Goal: Information Seeking & Learning: Learn about a topic

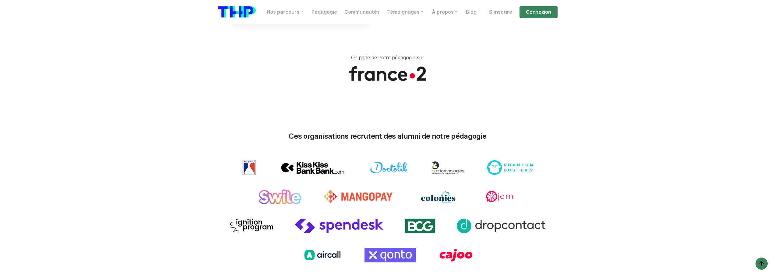
scroll to position [731, 0]
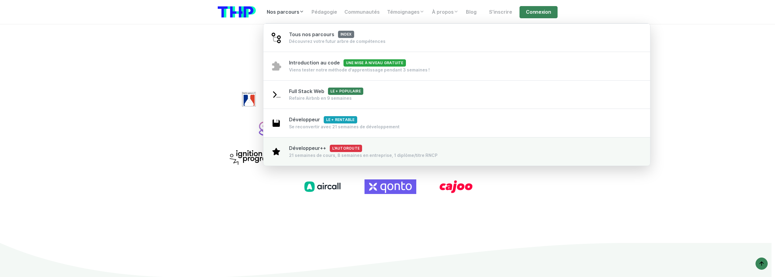
click at [300, 151] on div "Développeur++ L'autoroute 21 semaines de cours, 8 semaines en entreprise, 1 dip…" at bounding box center [363, 152] width 149 height 14
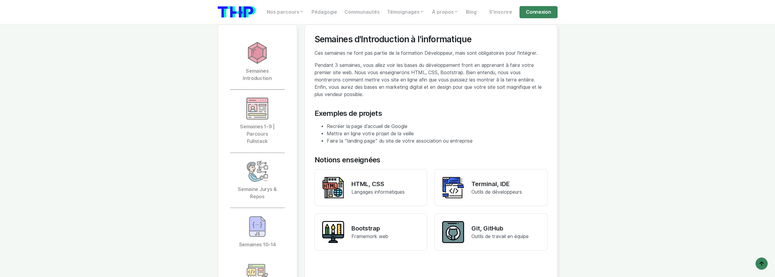
scroll to position [1340, 0]
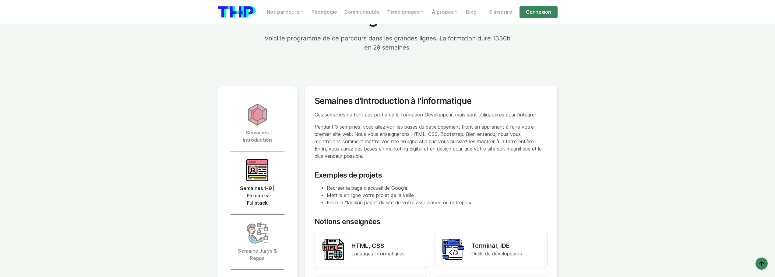
click at [265, 161] on img at bounding box center [257, 171] width 22 height 22
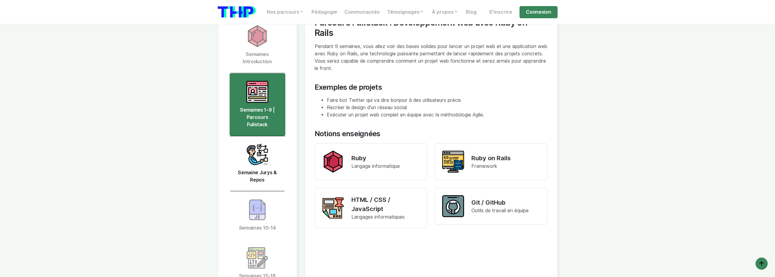
scroll to position [1431, 0]
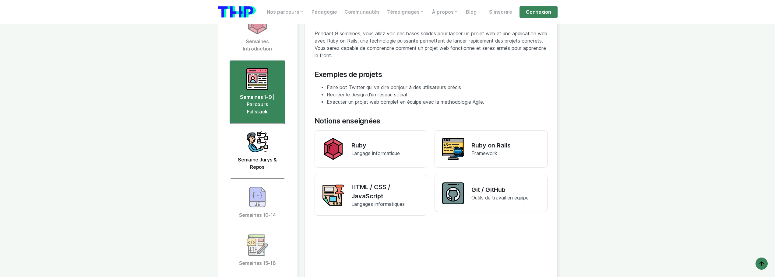
click at [257, 133] on img at bounding box center [257, 142] width 22 height 22
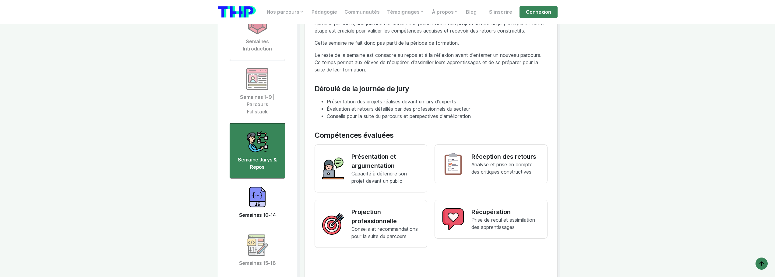
click at [262, 187] on img at bounding box center [257, 197] width 22 height 22
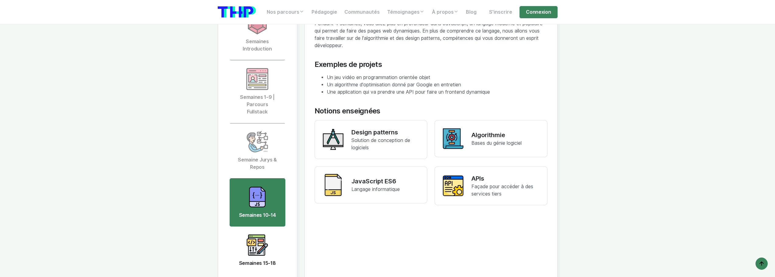
click at [253, 234] on img at bounding box center [257, 245] width 22 height 22
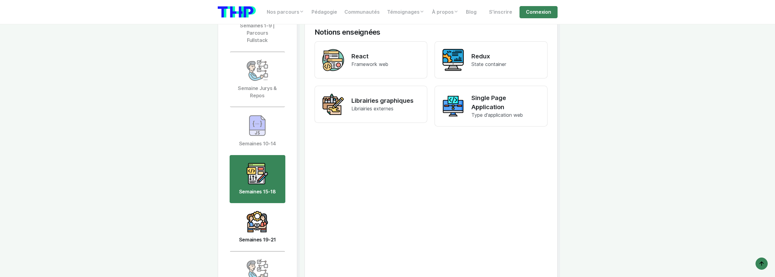
scroll to position [1523, 0]
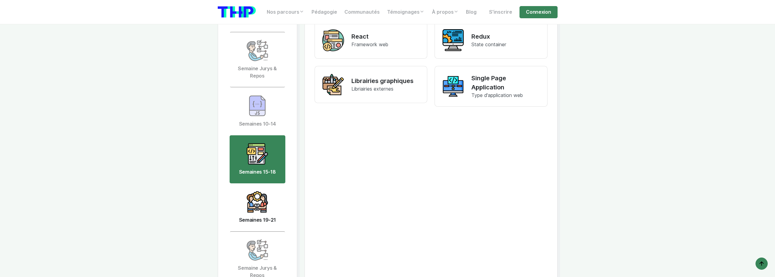
click at [250, 191] on img at bounding box center [257, 202] width 22 height 22
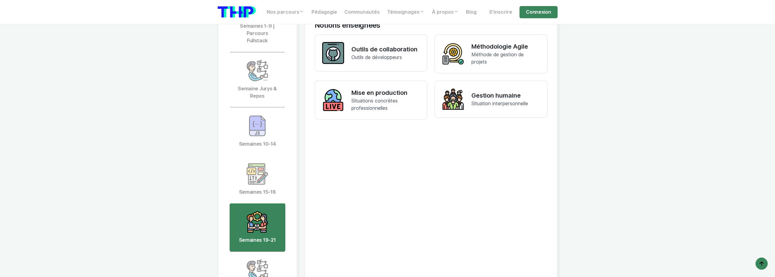
scroll to position [1462, 0]
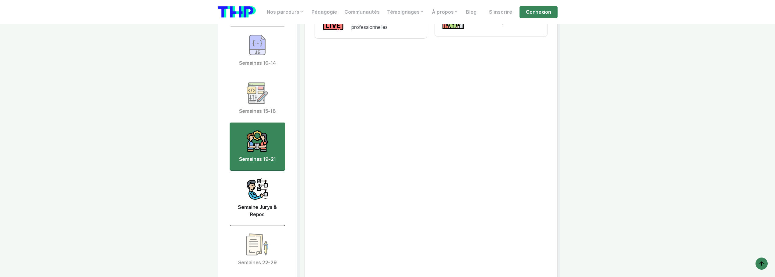
click at [254, 180] on img at bounding box center [257, 189] width 22 height 22
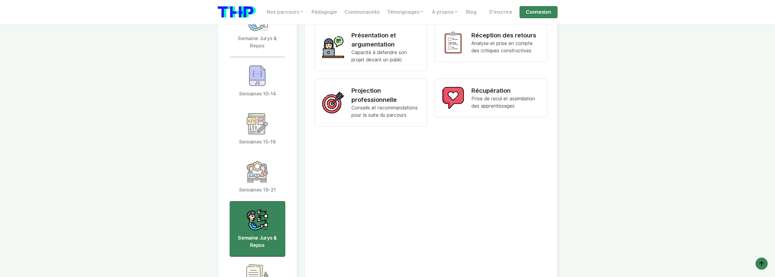
scroll to position [1523, 0]
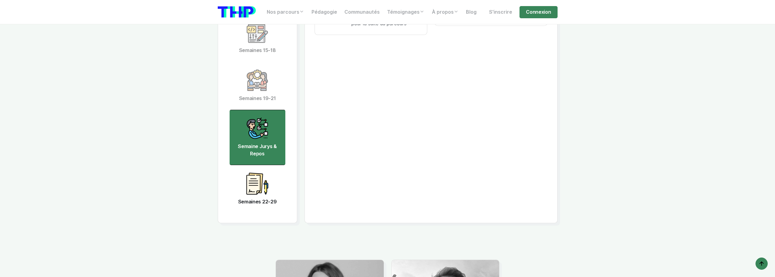
click at [259, 173] on img at bounding box center [257, 184] width 22 height 22
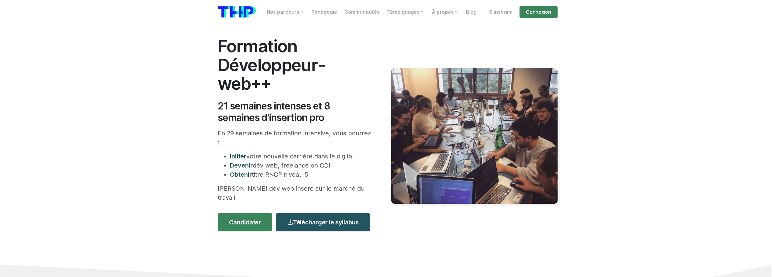
scroll to position [0, 0]
